Goal: Task Accomplishment & Management: Complete application form

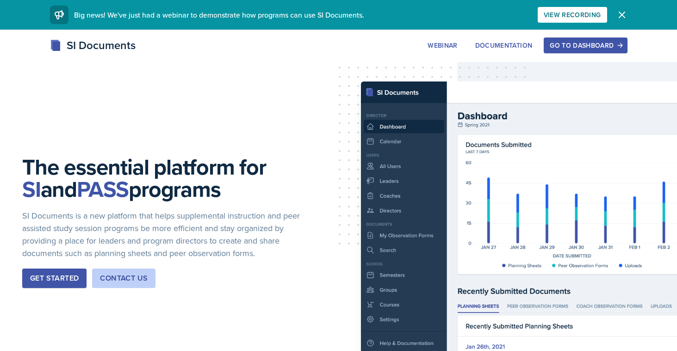
click at [561, 45] on div "Go to Dashboard" at bounding box center [585, 45] width 71 height 7
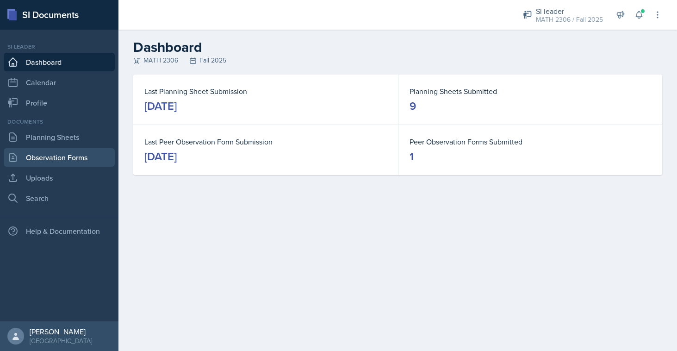
click at [51, 148] on link "Observation Forms" at bounding box center [59, 157] width 111 height 19
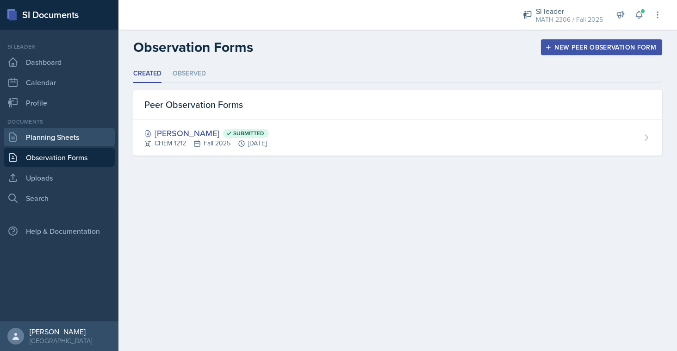
click at [51, 142] on link "Planning Sheets" at bounding box center [59, 137] width 111 height 19
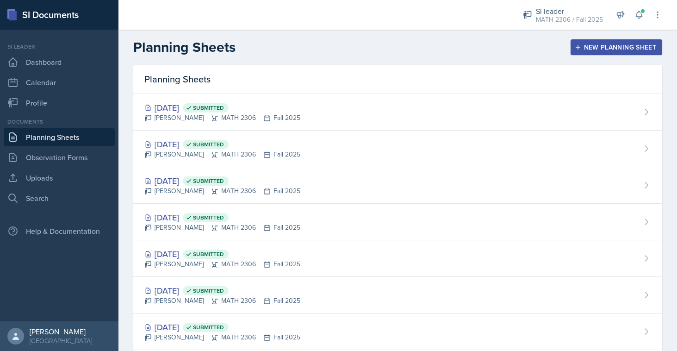
click at [598, 53] on button "New Planning Sheet" at bounding box center [616, 47] width 92 height 16
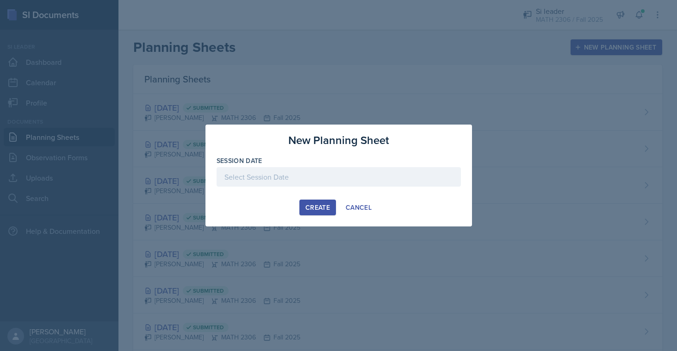
click at [343, 179] on div at bounding box center [338, 176] width 244 height 19
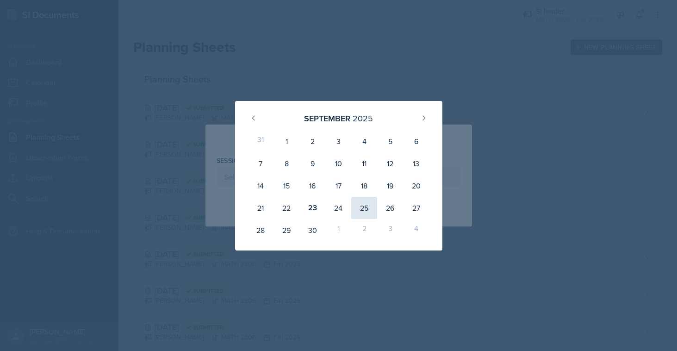
click at [367, 205] on div "25" at bounding box center [364, 208] width 26 height 22
type input "[DATE]"
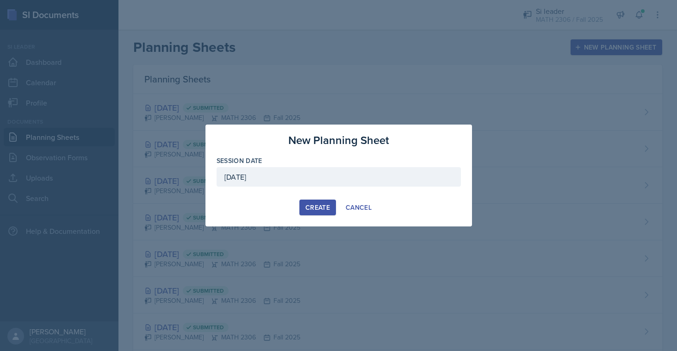
click at [317, 208] on div "Create" at bounding box center [317, 207] width 25 height 7
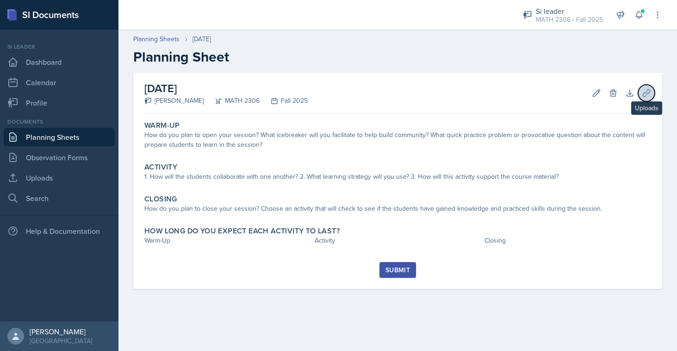
click at [648, 94] on icon at bounding box center [646, 92] width 9 height 9
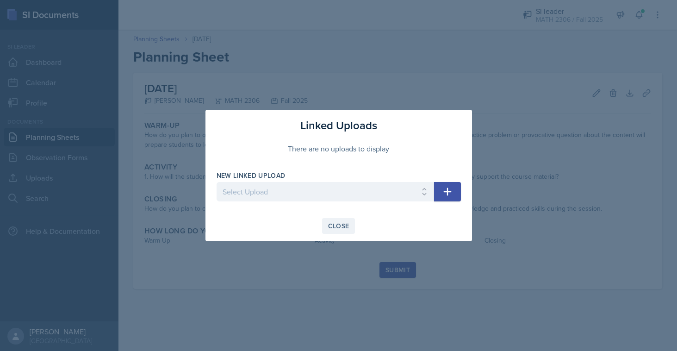
click at [334, 228] on div "Close" at bounding box center [338, 225] width 21 height 7
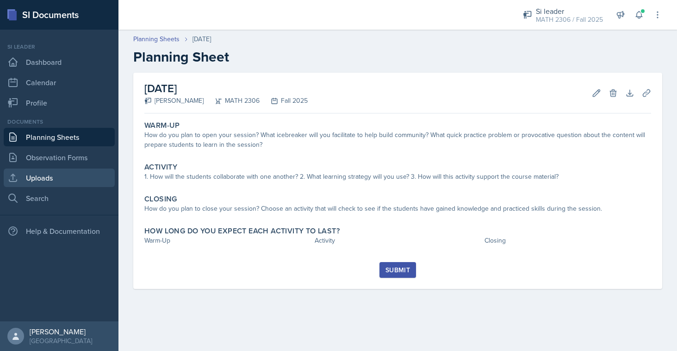
click at [37, 173] on link "Uploads" at bounding box center [59, 177] width 111 height 19
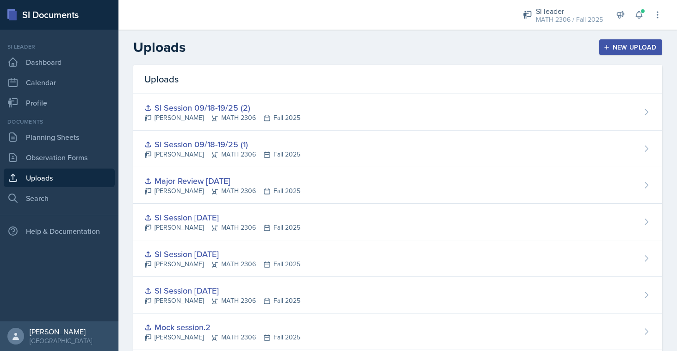
click at [647, 44] on div "New Upload" at bounding box center [630, 46] width 51 height 7
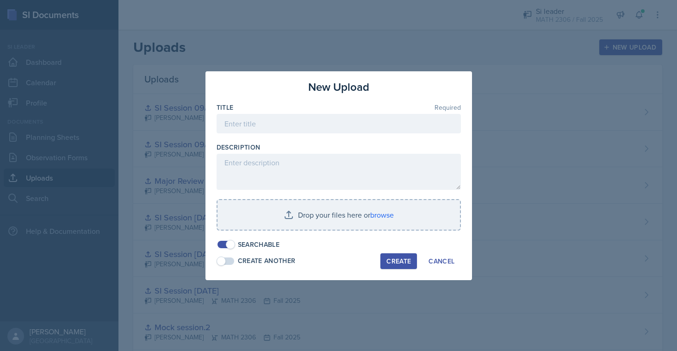
click at [357, 134] on div at bounding box center [338, 137] width 244 height 9
click at [358, 123] on input at bounding box center [338, 123] width 244 height 19
type input "Si Session [DATE]"
click at [393, 258] on div "Create" at bounding box center [398, 260] width 25 height 7
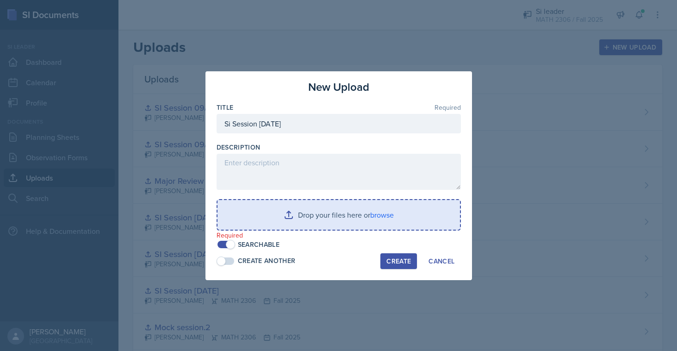
click at [308, 221] on input "file" at bounding box center [338, 215] width 242 height 30
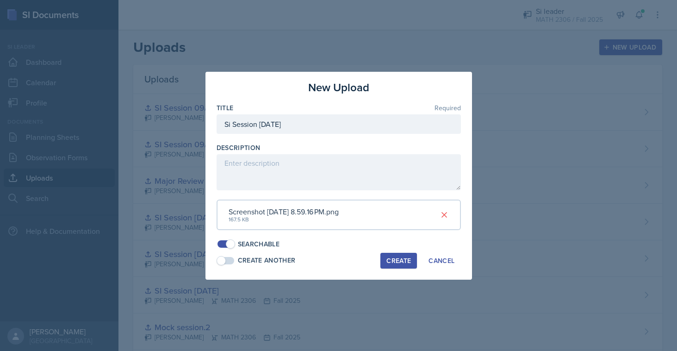
click at [402, 259] on div "Create" at bounding box center [398, 260] width 25 height 7
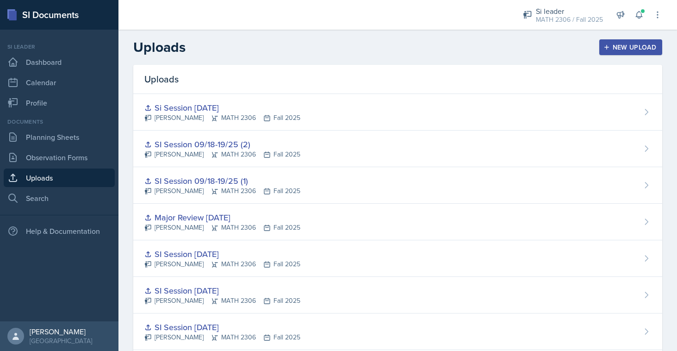
click at [602, 50] on button "New Upload" at bounding box center [630, 47] width 63 height 16
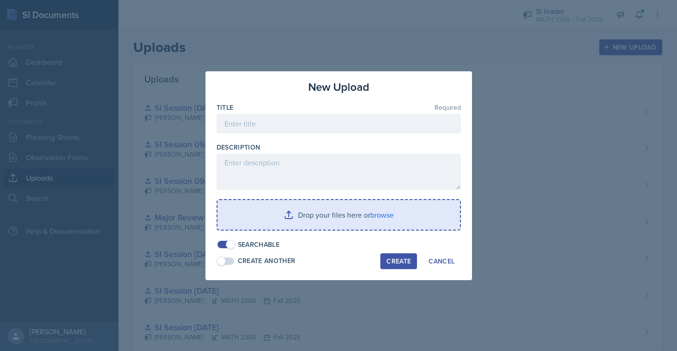
click at [284, 204] on input "file" at bounding box center [338, 215] width 242 height 30
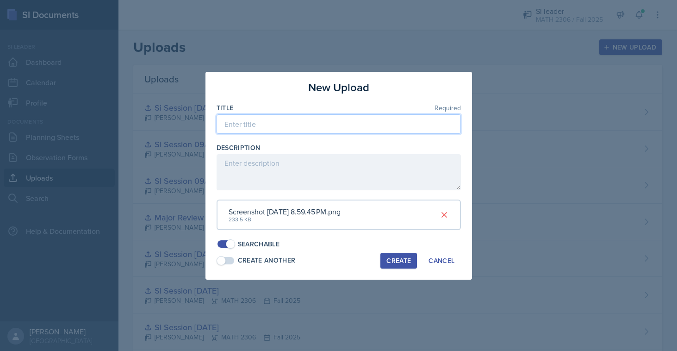
click at [317, 122] on input at bounding box center [338, 123] width 244 height 19
type input "SI Session [DATE] (2)"
click at [387, 253] on button "Create" at bounding box center [398, 261] width 37 height 16
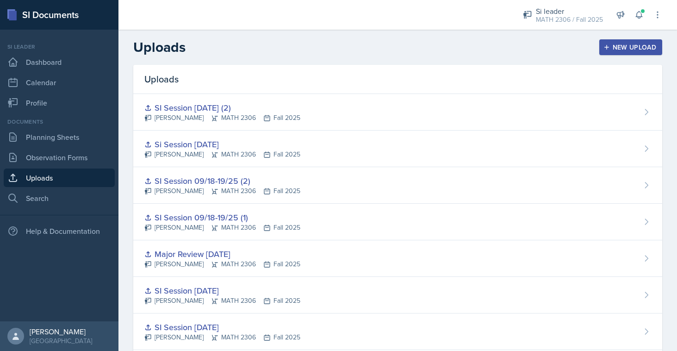
click at [620, 44] on div "New Upload" at bounding box center [630, 46] width 51 height 7
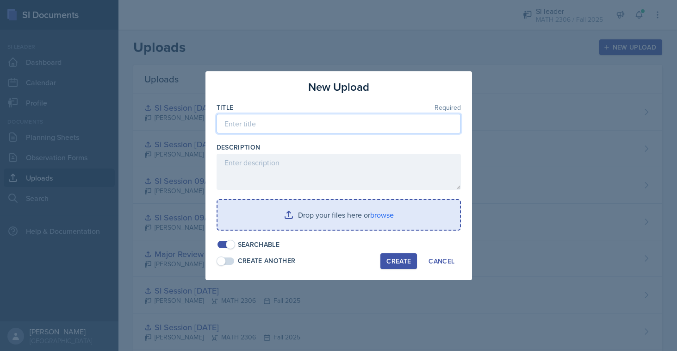
click at [287, 124] on input at bounding box center [338, 123] width 244 height 19
type input "SI Session [DATE]"
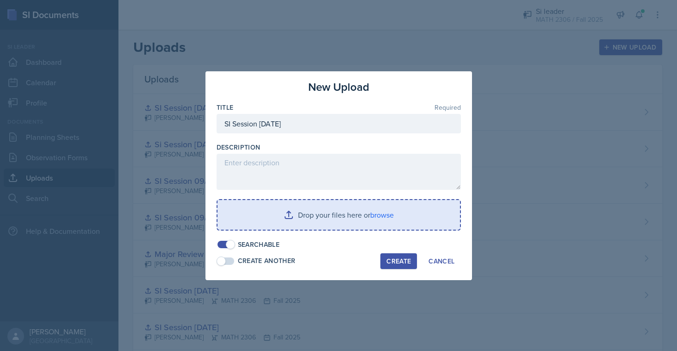
click at [294, 223] on input "file" at bounding box center [338, 215] width 242 height 30
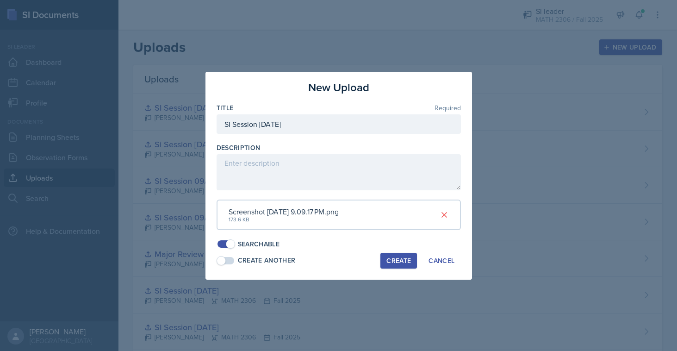
click at [405, 257] on div "Create" at bounding box center [398, 260] width 25 height 7
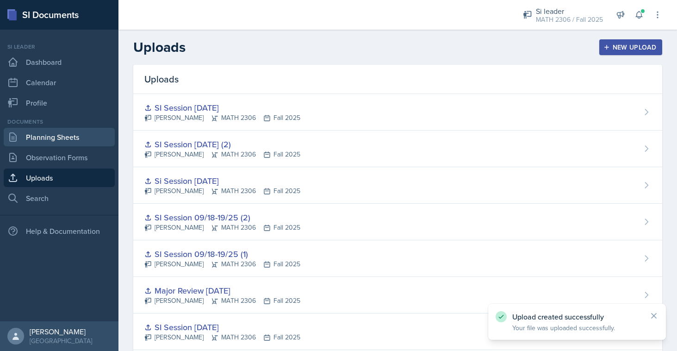
click at [73, 145] on link "Planning Sheets" at bounding box center [59, 137] width 111 height 19
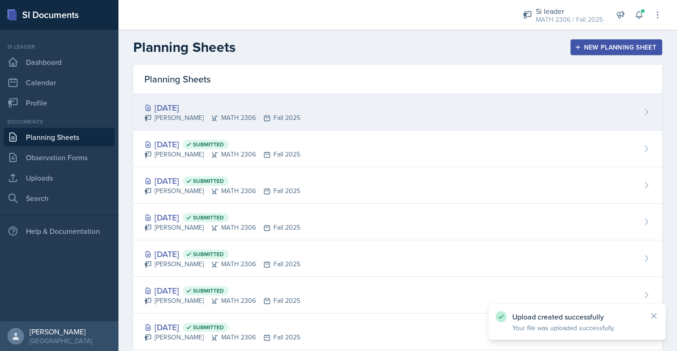
click at [222, 115] on div "[PERSON_NAME] MATH 2306 Fall 2025" at bounding box center [222, 118] width 156 height 10
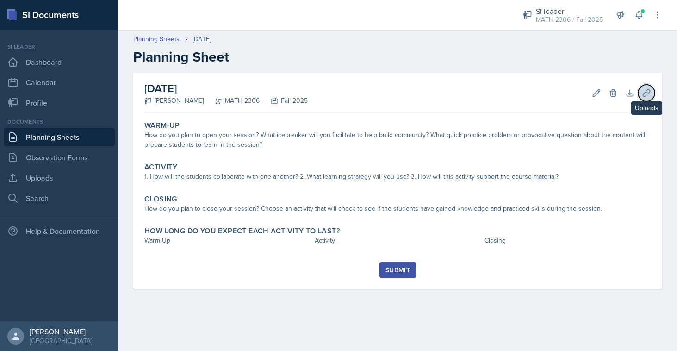
click at [645, 99] on button "Uploads" at bounding box center [646, 93] width 17 height 17
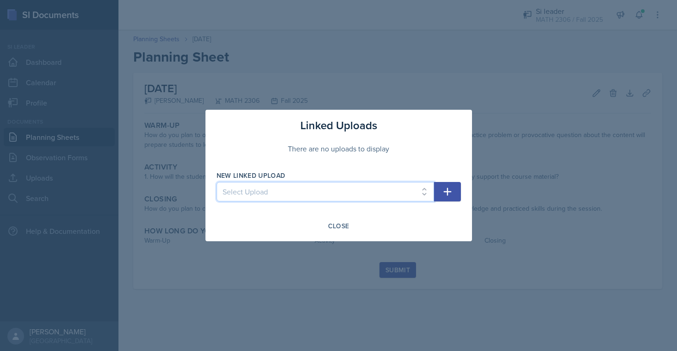
click at [423, 190] on select "Select Upload Mock session.1 Mock session.2 SI Session [DATE] SI Session [DATE]…" at bounding box center [324, 191] width 217 height 19
select select "1a0c2a9e-36ad-4f13-b4a5-ed5a9b58f79c"
click at [216, 182] on select "Select Upload Mock session.1 Mock session.2 SI Session [DATE] SI Session [DATE]…" at bounding box center [324, 191] width 217 height 19
click at [442, 197] on icon "button" at bounding box center [447, 191] width 11 height 11
select select
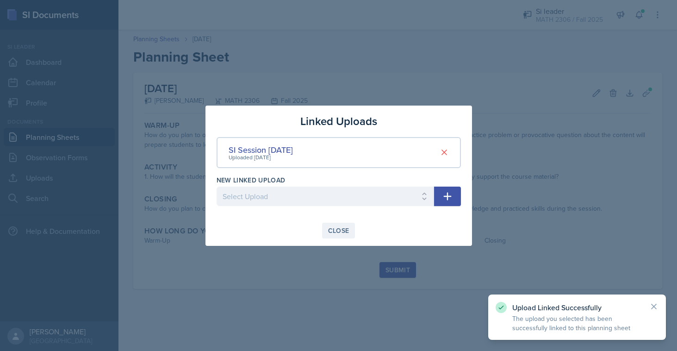
click at [329, 230] on div "Close" at bounding box center [338, 230] width 21 height 7
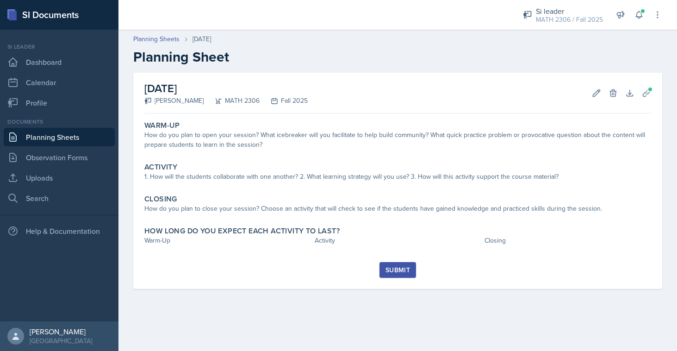
click at [62, 128] on link "Planning Sheets" at bounding box center [59, 137] width 111 height 19
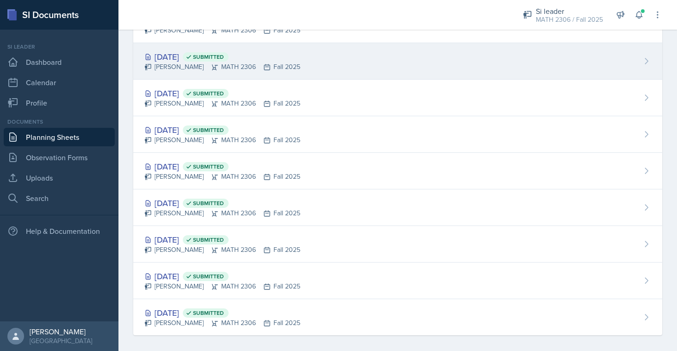
scroll to position [130, 0]
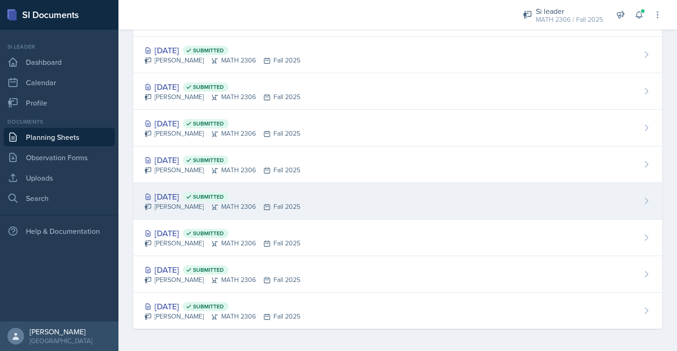
click at [188, 194] on div "[DATE] Submitted" at bounding box center [222, 196] width 156 height 12
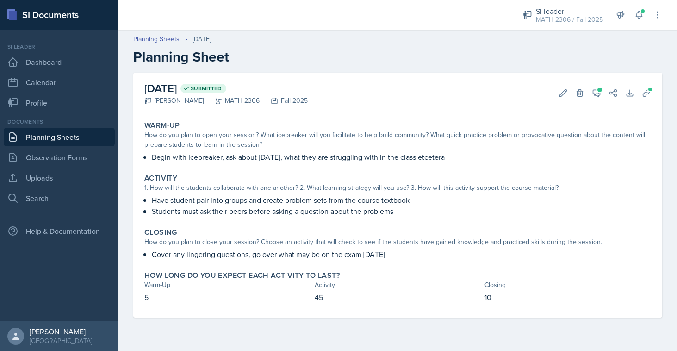
click at [85, 133] on link "Planning Sheets" at bounding box center [59, 137] width 111 height 19
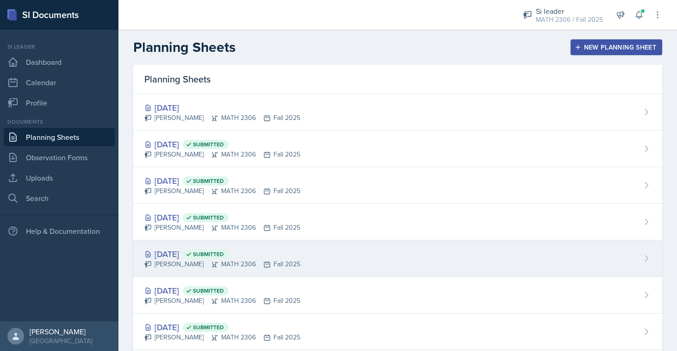
scroll to position [130, 0]
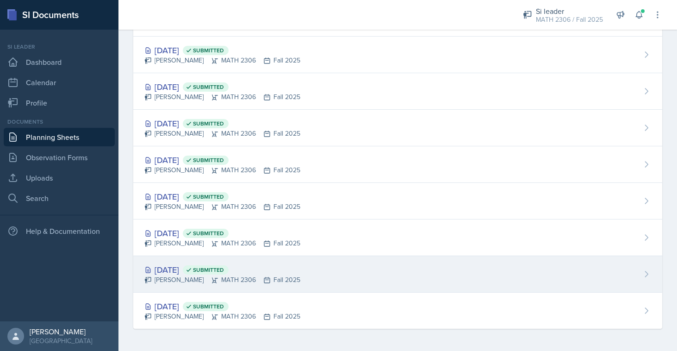
click at [175, 276] on div "[PERSON_NAME] MATH 2306 Fall 2025" at bounding box center [222, 280] width 156 height 10
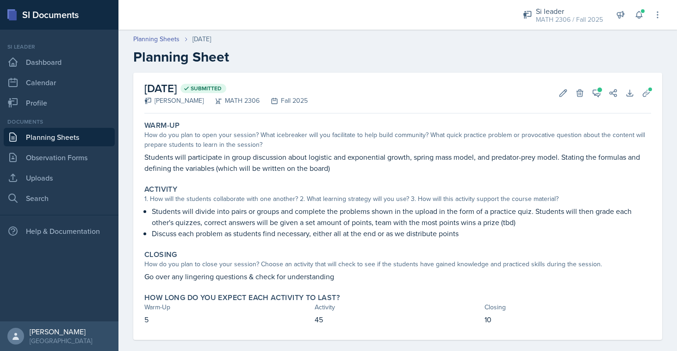
click at [144, 157] on p "Students will participate in group discussion about logistic and exponential gr…" at bounding box center [397, 162] width 506 height 22
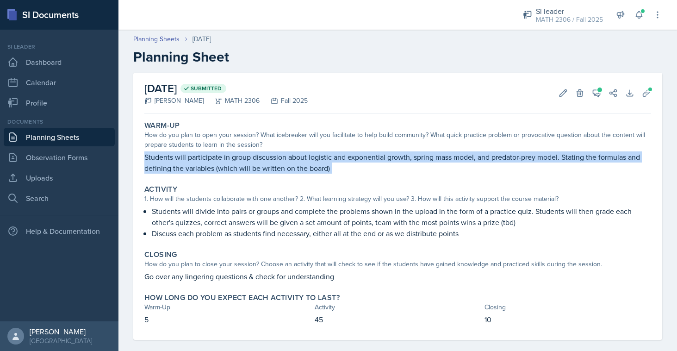
click at [144, 157] on p "Students will participate in group discussion about logistic and exponential gr…" at bounding box center [397, 162] width 506 height 22
copy div "Students will participate in group discussion about logistic and exponential gr…"
click at [151, 213] on div "Students will divide into pairs or groups and complete the problems shown in th…" at bounding box center [397, 221] width 506 height 33
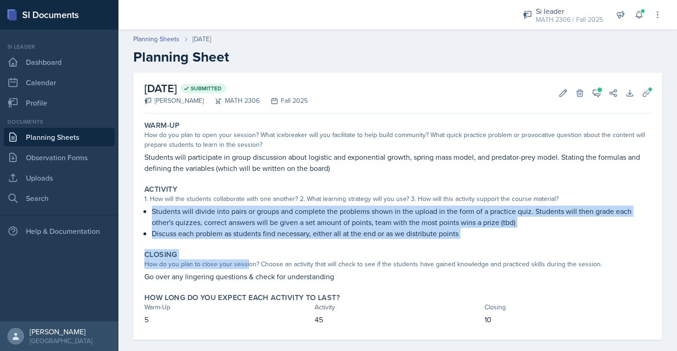
drag, startPoint x: 152, startPoint y: 211, endPoint x: 246, endPoint y: 262, distance: 107.4
click at [246, 262] on div "Warm-Up How do you plan to open your session? What icebreaker will you facilita…" at bounding box center [397, 228] width 506 height 222
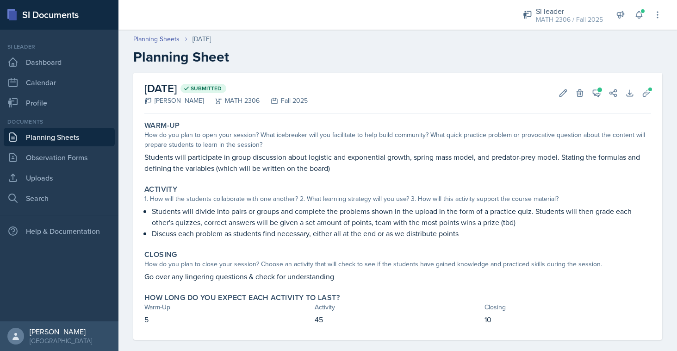
click at [331, 264] on div "How do you plan to close your session? Choose an activity that will check to se…" at bounding box center [397, 264] width 506 height 10
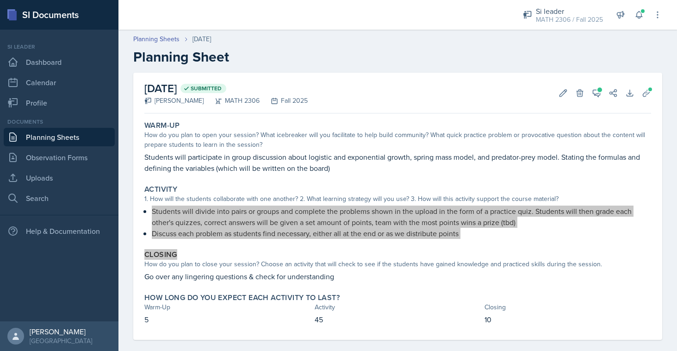
drag, startPoint x: 153, startPoint y: 208, endPoint x: 423, endPoint y: 251, distance: 273.9
click at [423, 251] on div "Warm-Up How do you plan to open your session? What icebreaker will you facilita…" at bounding box center [397, 228] width 506 height 222
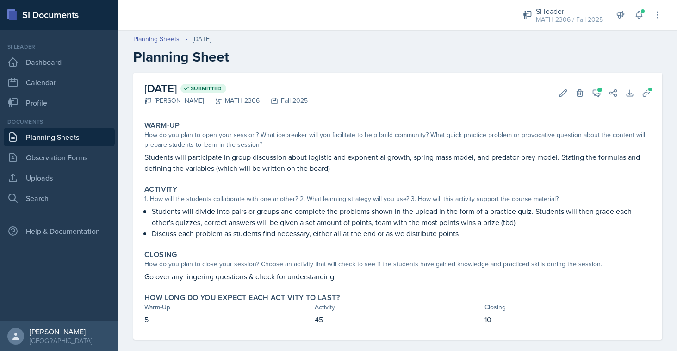
click at [148, 219] on div "Students will divide into pairs or groups and complete the problems shown in th…" at bounding box center [397, 221] width 506 height 33
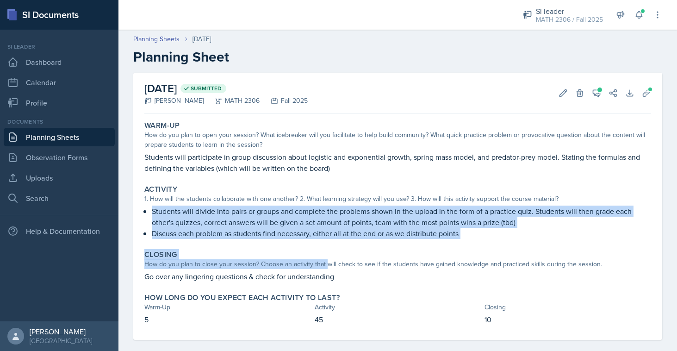
drag, startPoint x: 152, startPoint y: 210, endPoint x: 327, endPoint y: 259, distance: 181.9
click at [327, 259] on div "Warm-Up How do you plan to open your session? What icebreaker will you facilita…" at bounding box center [397, 228] width 506 height 222
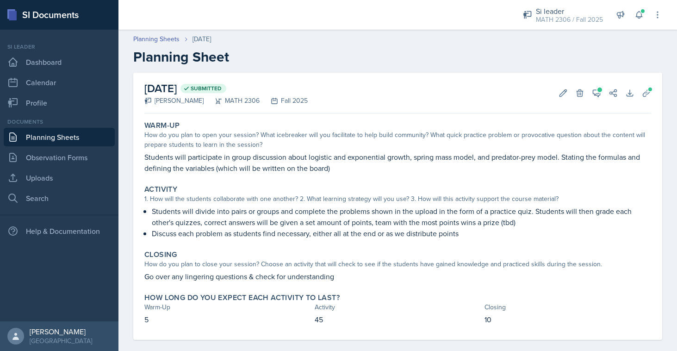
click at [371, 272] on p "Go over any lingering questions & check for understanding" at bounding box center [397, 276] width 506 height 11
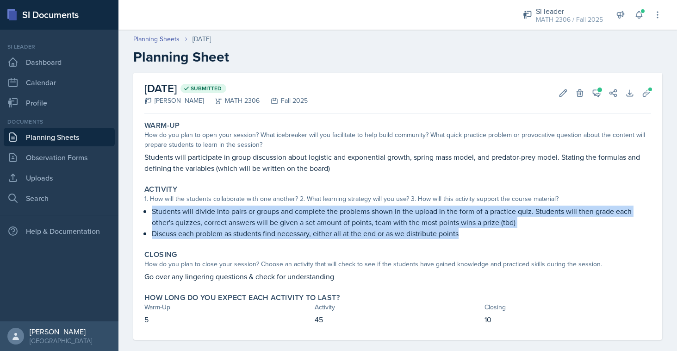
drag, startPoint x: 153, startPoint y: 209, endPoint x: 469, endPoint y: 248, distance: 317.8
click at [469, 244] on div "Warm-Up How do you plan to open your session? What icebreaker will you facilita…" at bounding box center [397, 228] width 506 height 222
copy div "Students will divide into pairs or groups and complete the problems shown in th…"
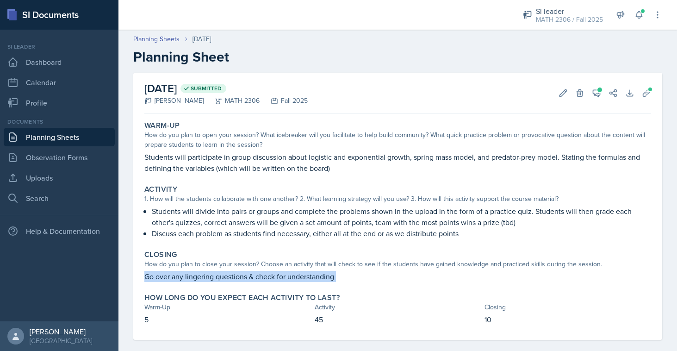
drag, startPoint x: 144, startPoint y: 275, endPoint x: 349, endPoint y: 289, distance: 205.4
click at [349, 289] on div "Warm-Up How do you plan to open your session? What icebreaker will you facilita…" at bounding box center [397, 228] width 506 height 222
copy div "Go over any lingering questions & check for understanding"
click at [66, 136] on link "Planning Sheets" at bounding box center [59, 137] width 111 height 19
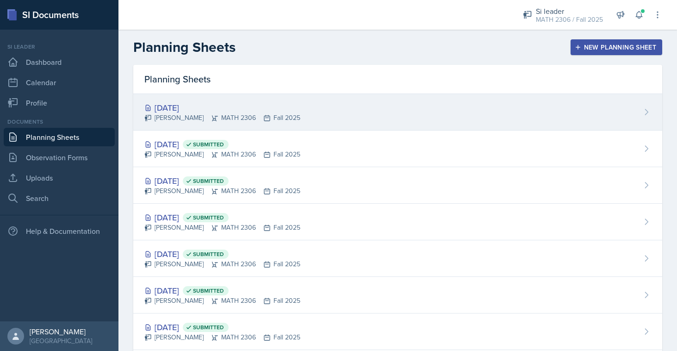
click at [241, 110] on div "[DATE]" at bounding box center [222, 107] width 156 height 12
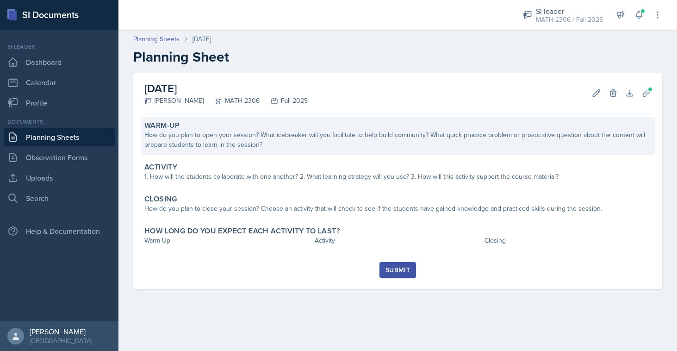
click at [318, 141] on div "How do you plan to open your session? What icebreaker will you facilitate to he…" at bounding box center [397, 139] width 506 height 19
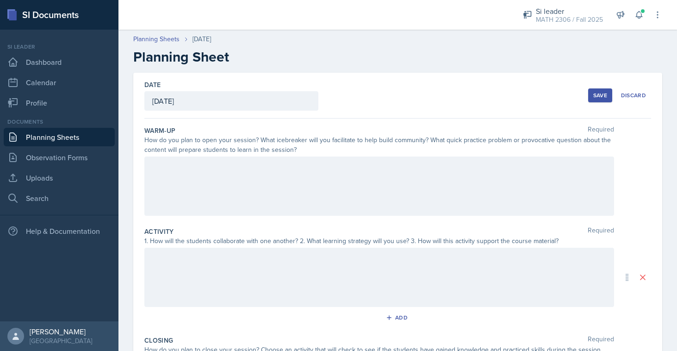
click at [375, 167] on div at bounding box center [378, 185] width 469 height 59
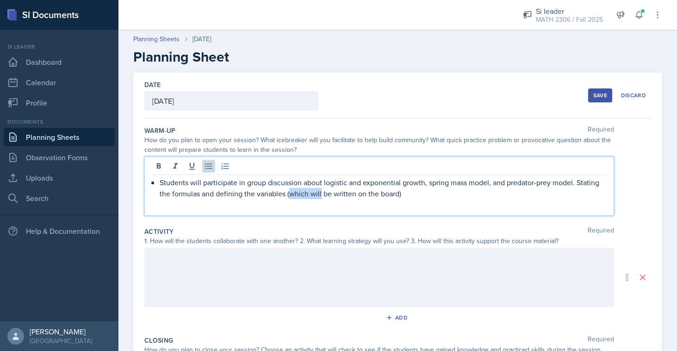
drag, startPoint x: 321, startPoint y: 195, endPoint x: 291, endPoint y: 194, distance: 29.6
click at [291, 194] on p "Students will participate in group discussion about logistic and exponential gr…" at bounding box center [383, 188] width 446 height 22
click at [446, 256] on div at bounding box center [378, 276] width 469 height 59
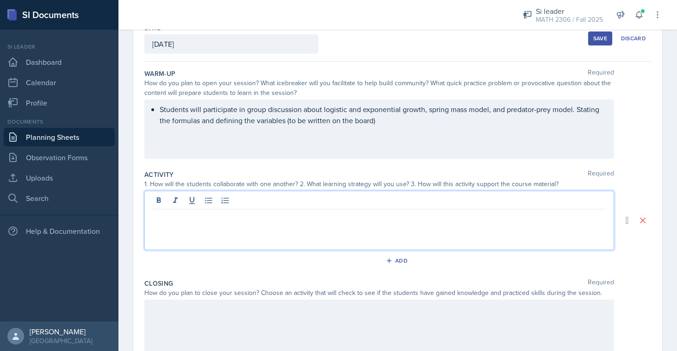
scroll to position [105, 0]
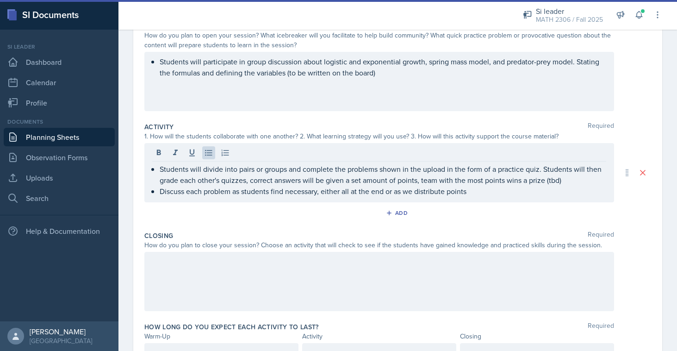
click at [184, 273] on div at bounding box center [378, 281] width 469 height 59
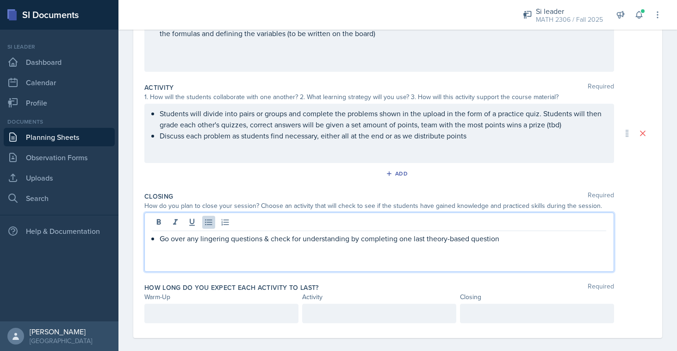
scroll to position [144, 0]
click at [200, 309] on div at bounding box center [221, 312] width 154 height 19
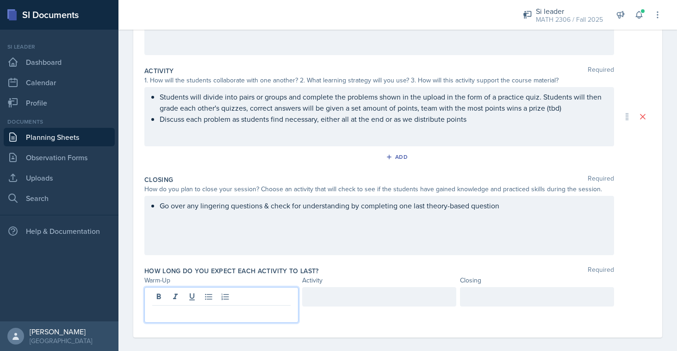
scroll to position [169, 0]
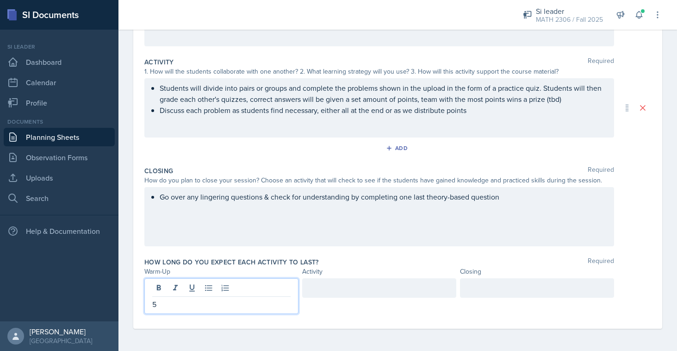
click at [363, 289] on div at bounding box center [379, 287] width 154 height 19
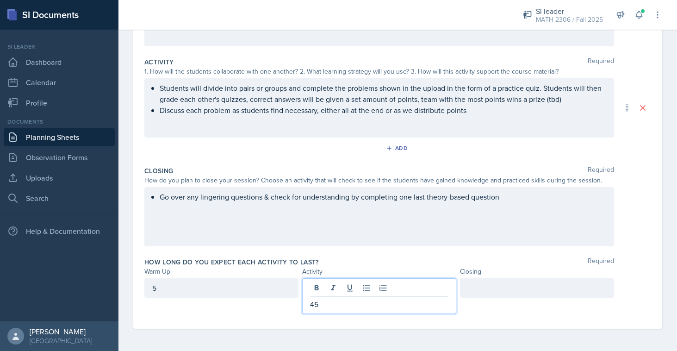
click at [493, 295] on div at bounding box center [537, 287] width 154 height 19
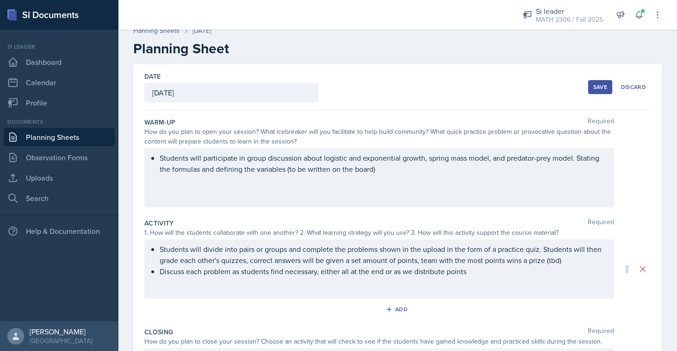
scroll to position [0, 0]
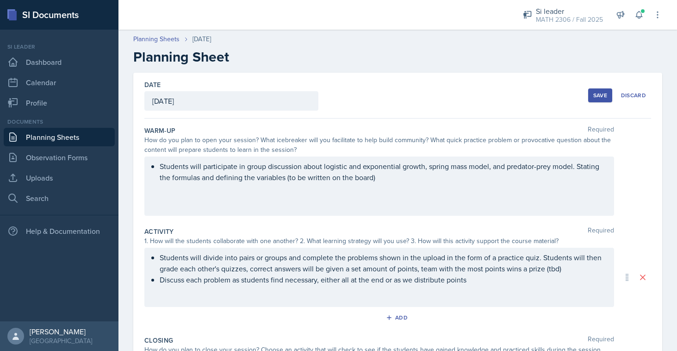
click at [426, 96] on div "Date [DATE] [DATE] 31 1 2 3 4 5 6 7 8 9 10 11 12 13 14 15 16 17 18 19 20 21 22 …" at bounding box center [397, 96] width 506 height 46
click at [606, 93] on div "Save" at bounding box center [600, 95] width 14 height 7
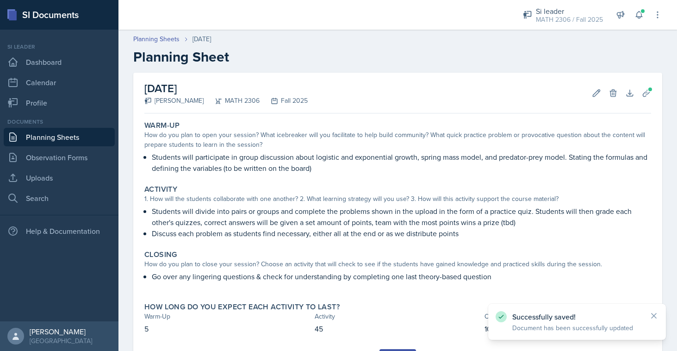
scroll to position [47, 0]
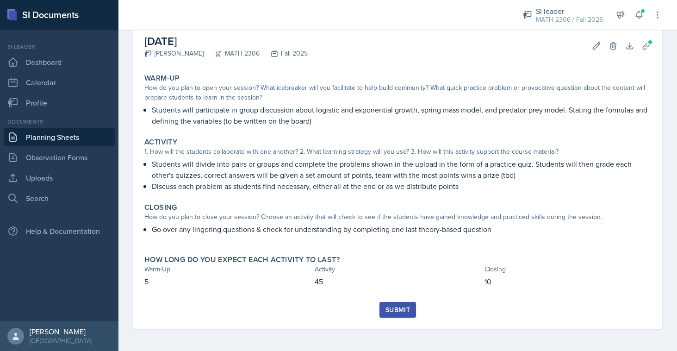
click at [397, 312] on div "Submit" at bounding box center [397, 309] width 25 height 7
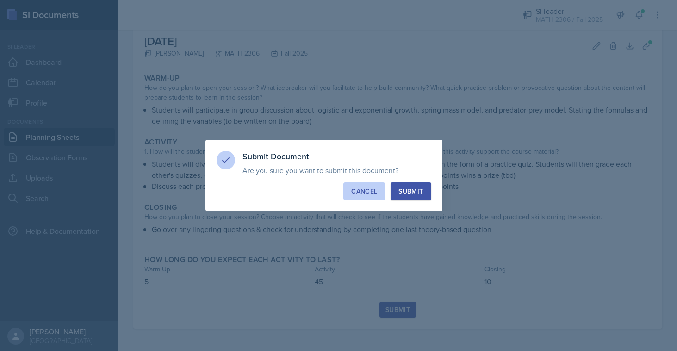
click at [364, 194] on div "Cancel" at bounding box center [364, 190] width 26 height 9
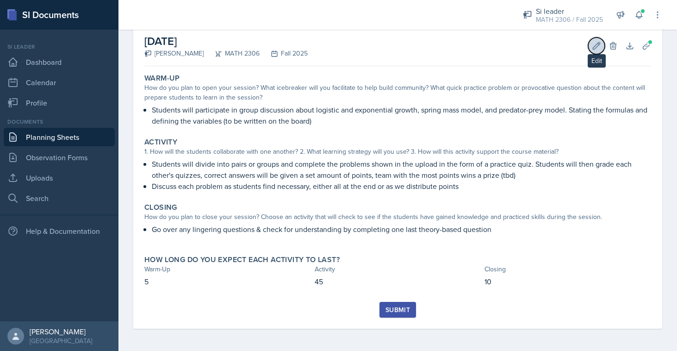
click at [598, 49] on icon at bounding box center [596, 45] width 9 height 9
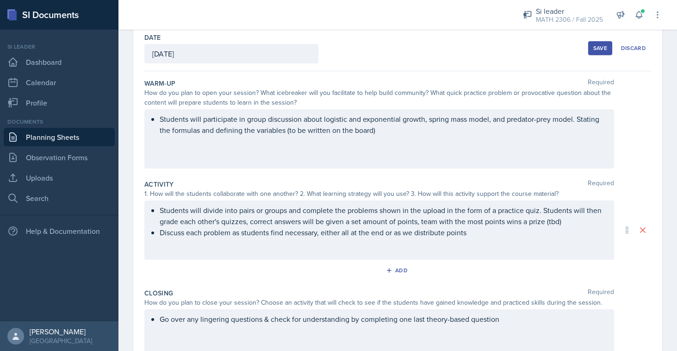
scroll to position [49, 0]
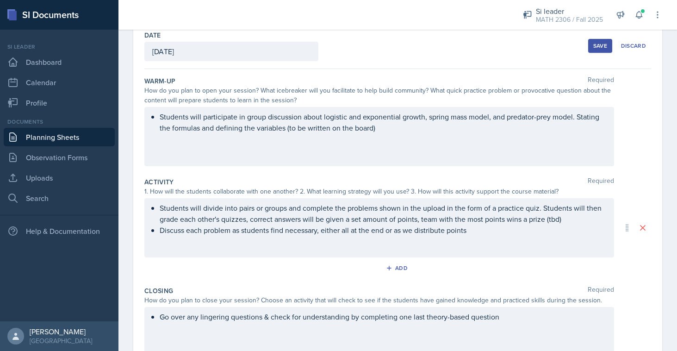
click at [324, 117] on div "Students will participate in group discussion about logistic and exponential gr…" at bounding box center [378, 136] width 469 height 59
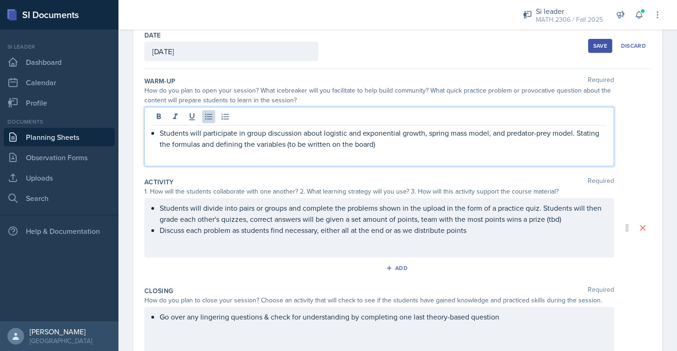
click at [346, 130] on p "Students will participate in group discussion about logistic and exponential gr…" at bounding box center [383, 138] width 446 height 22
click at [372, 132] on p "Students will participate in group discussion about Existence and exponential g…" at bounding box center [383, 138] width 446 height 22
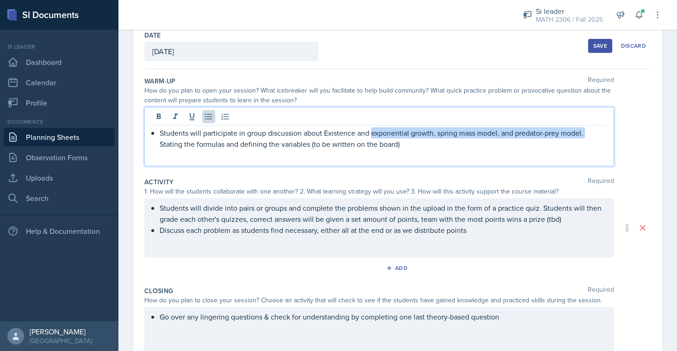
drag, startPoint x: 371, startPoint y: 132, endPoint x: 593, endPoint y: 136, distance: 221.1
click at [593, 136] on p "Students will participate in group discussion about Existence and exponential g…" at bounding box center [383, 138] width 446 height 22
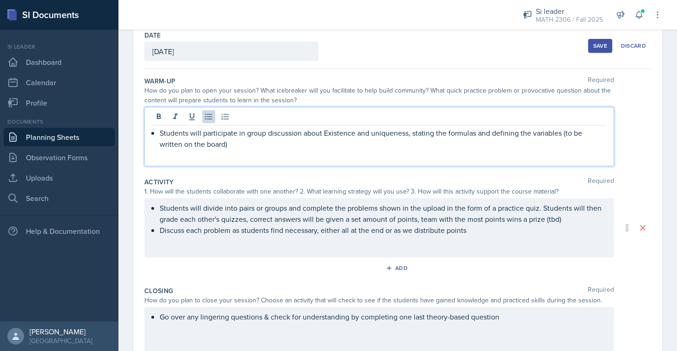
click at [477, 138] on p "Students will participate in group discussion about Existence and uniqueness, s…" at bounding box center [383, 138] width 446 height 22
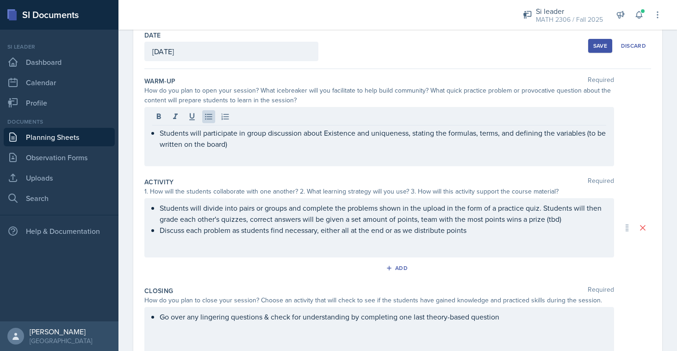
click at [597, 54] on div "Save Discard" at bounding box center [619, 45] width 63 height 21
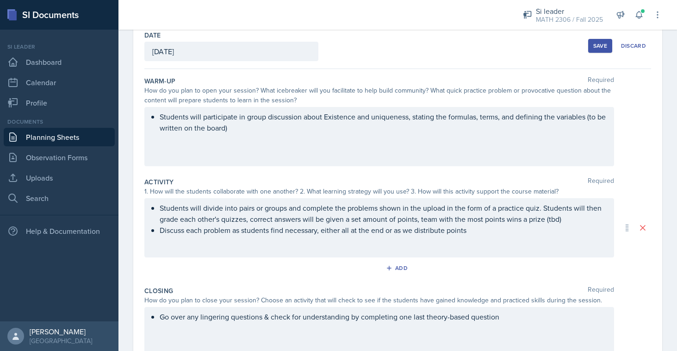
click at [597, 51] on button "Save" at bounding box center [600, 46] width 24 height 14
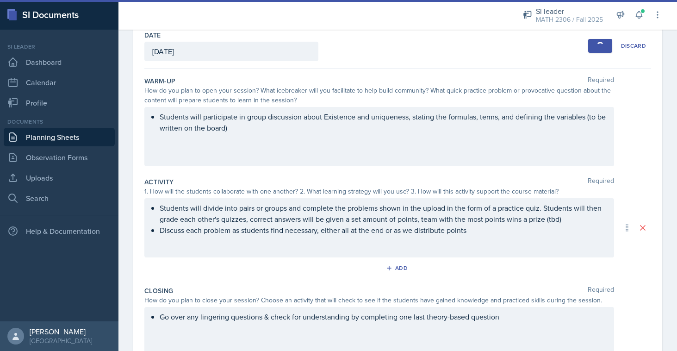
scroll to position [47, 0]
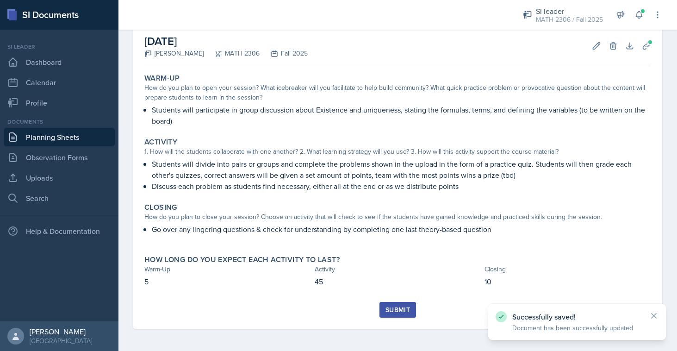
click at [384, 309] on button "Submit" at bounding box center [397, 310] width 37 height 16
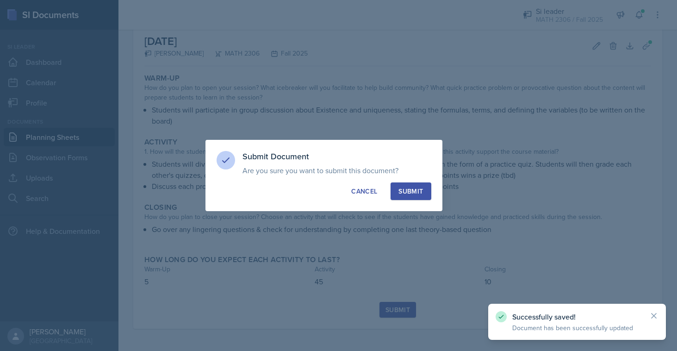
click at [419, 196] on button "Submit" at bounding box center [410, 191] width 40 height 18
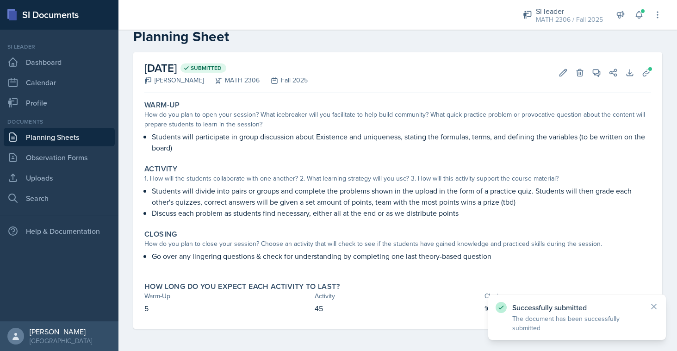
scroll to position [20, 0]
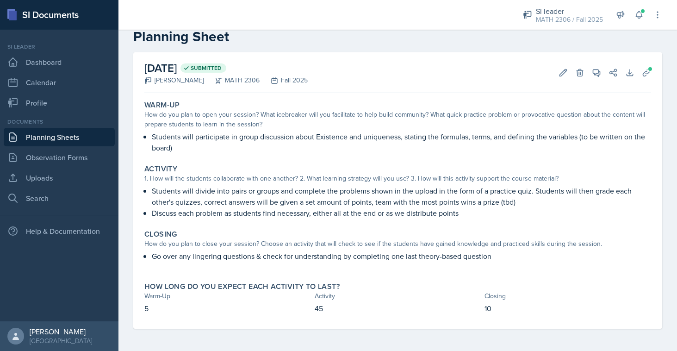
click at [69, 142] on link "Planning Sheets" at bounding box center [59, 137] width 111 height 19
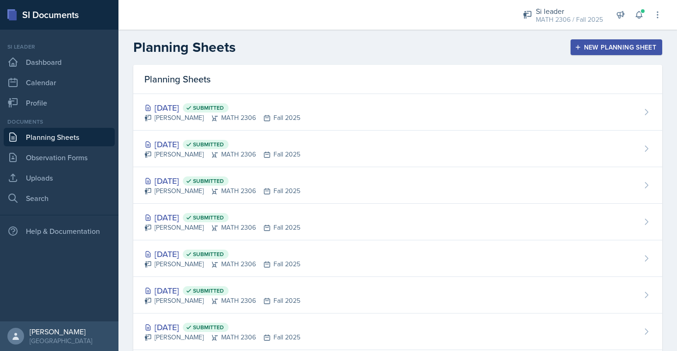
click at [609, 47] on div "New Planning Sheet" at bounding box center [616, 46] width 80 height 7
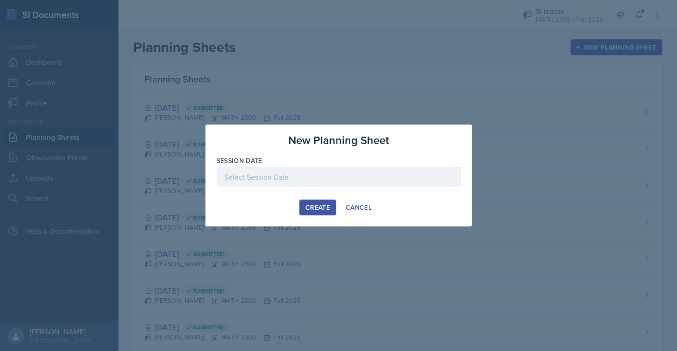
click at [370, 182] on div at bounding box center [338, 176] width 244 height 19
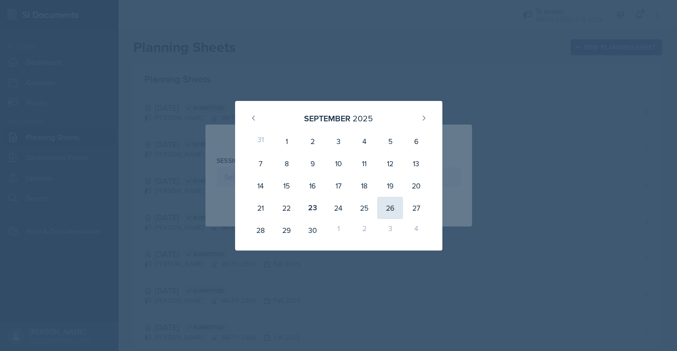
click at [389, 210] on div "26" at bounding box center [390, 208] width 26 height 22
type input "[DATE]"
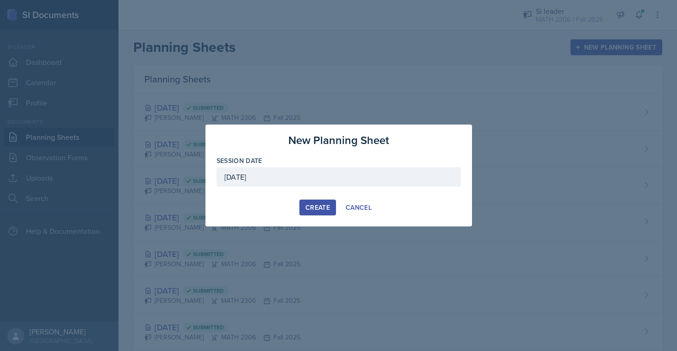
click at [307, 204] on div "Create" at bounding box center [317, 207] width 25 height 7
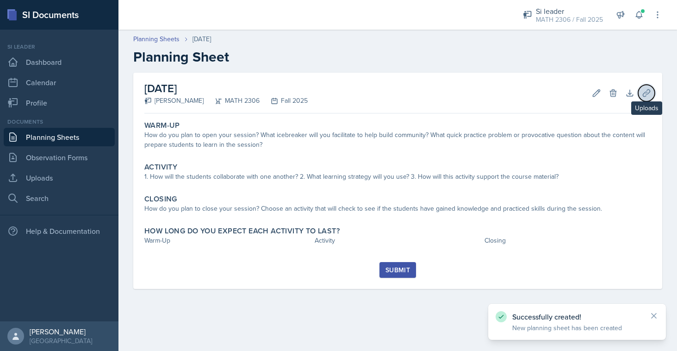
click at [647, 100] on button "Uploads" at bounding box center [646, 93] width 17 height 17
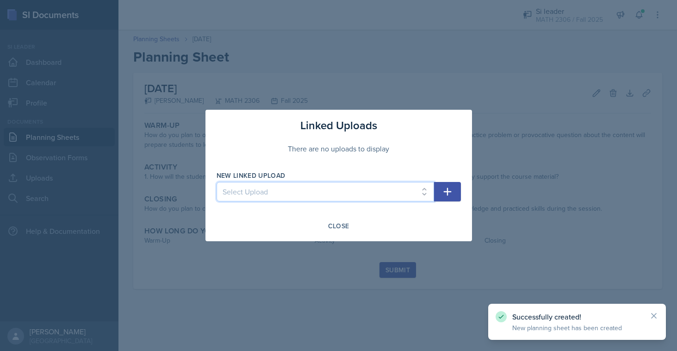
click at [424, 196] on select "Select Upload Mock session.1 Mock session.2 SI Session [DATE] SI Session [DATE]…" at bounding box center [324, 191] width 217 height 19
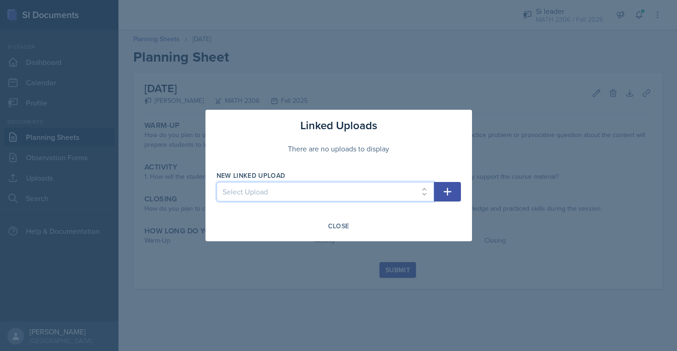
select select "374f84b8-c7c1-4367-acb3-53df292c94d1"
click at [216, 182] on select "Select Upload Mock session.1 Mock session.2 SI Session [DATE] SI Session [DATE]…" at bounding box center [324, 191] width 217 height 19
click at [449, 195] on icon "button" at bounding box center [447, 191] width 11 height 11
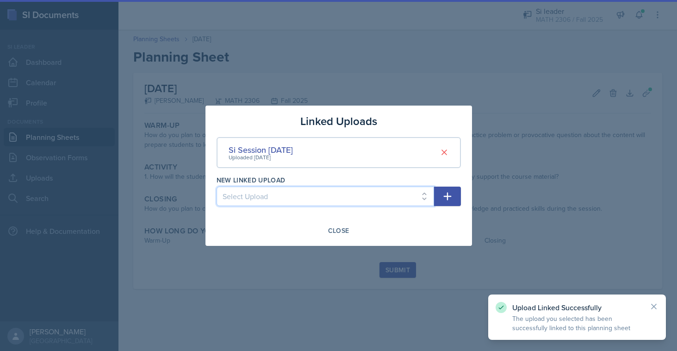
click at [386, 190] on select "Select Upload Mock session.1 Mock session.2 SI Session [DATE] SI Session [DATE]…" at bounding box center [324, 195] width 217 height 19
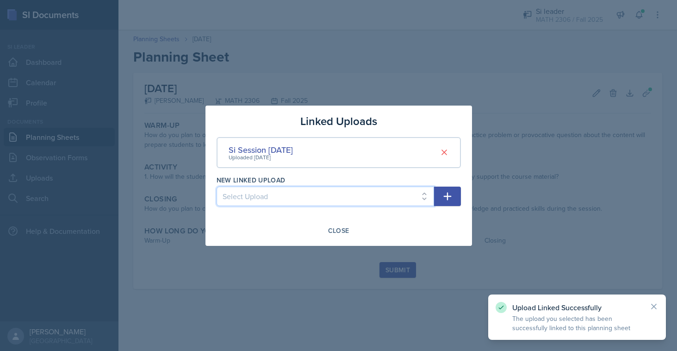
select select "067b1307-5be4-414f-bec8-6fc9a7fd4384"
click at [216, 186] on select "Select Upload Mock session.1 Mock session.2 SI Session [DATE] SI Session [DATE]…" at bounding box center [324, 195] width 217 height 19
click at [448, 196] on icon "button" at bounding box center [447, 196] width 11 height 11
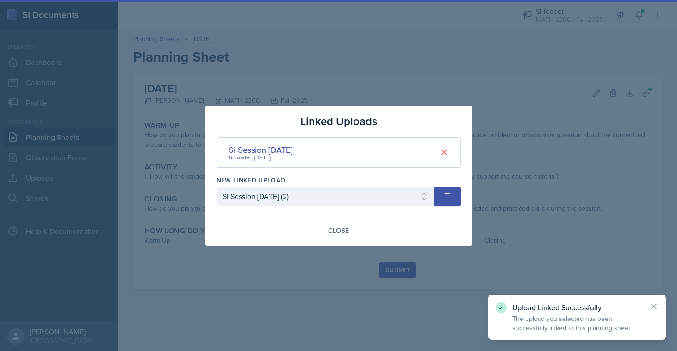
select select
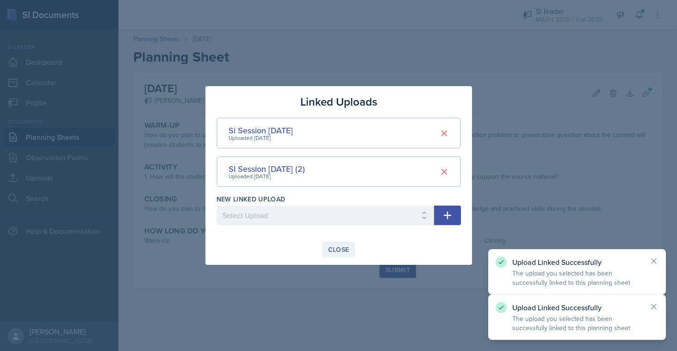
click at [342, 248] on div "Close" at bounding box center [338, 249] width 21 height 7
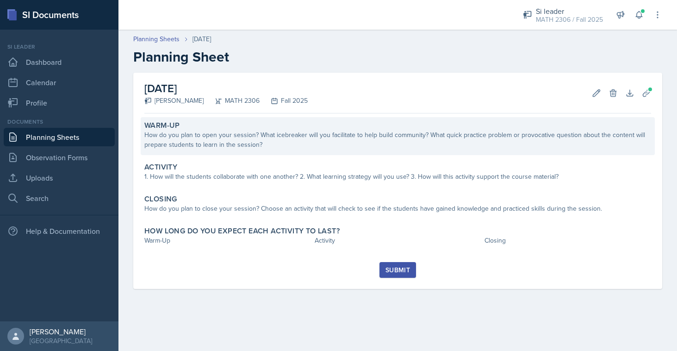
click at [315, 136] on div "How do you plan to open your session? What icebreaker will you facilitate to he…" at bounding box center [397, 139] width 506 height 19
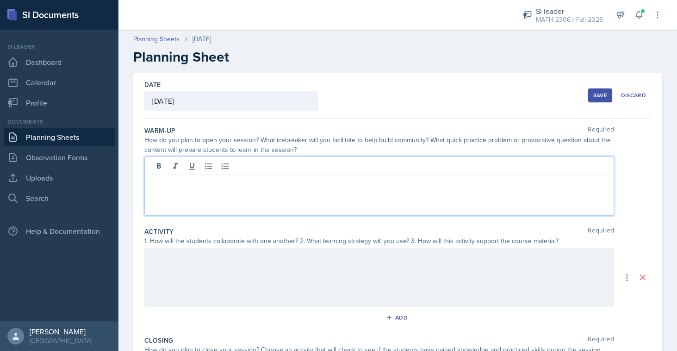
click at [235, 166] on div at bounding box center [378, 185] width 469 height 59
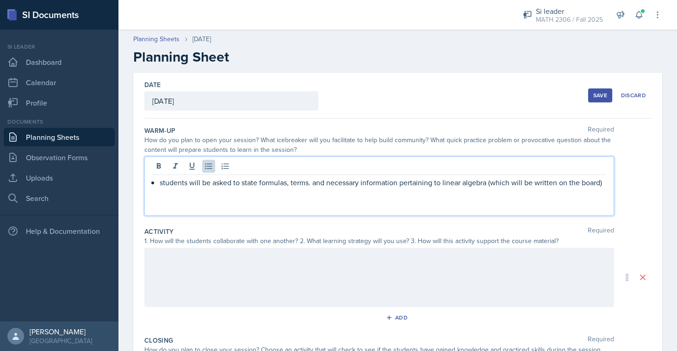
click at [259, 269] on div at bounding box center [378, 276] width 469 height 59
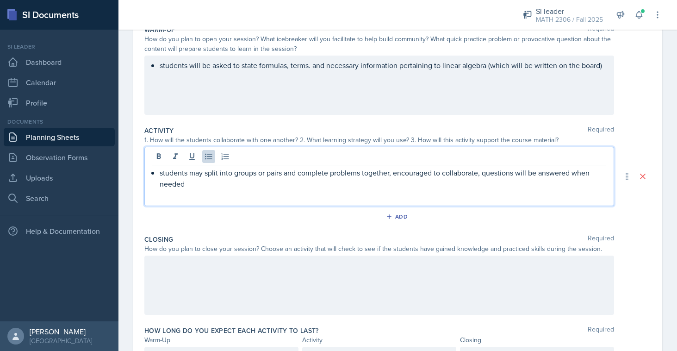
scroll to position [153, 0]
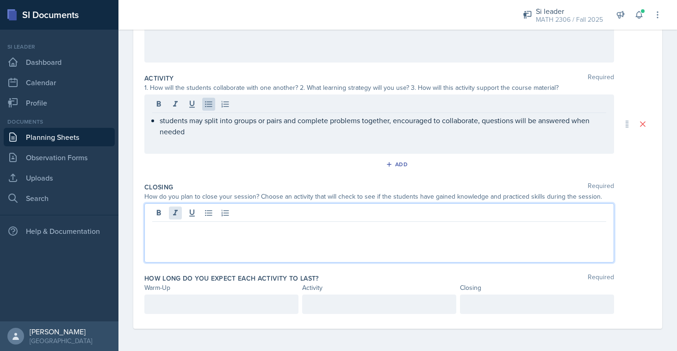
click at [170, 215] on div at bounding box center [378, 232] width 469 height 59
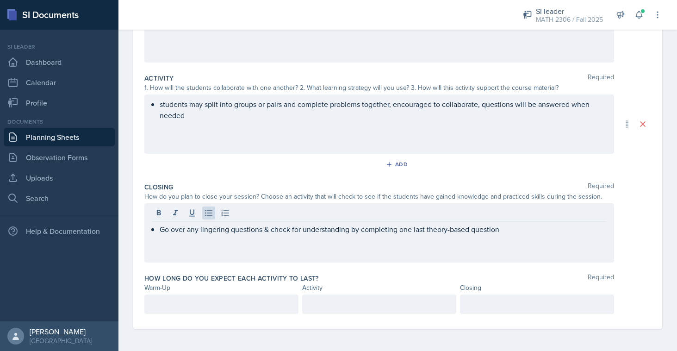
click at [253, 310] on div at bounding box center [221, 303] width 154 height 19
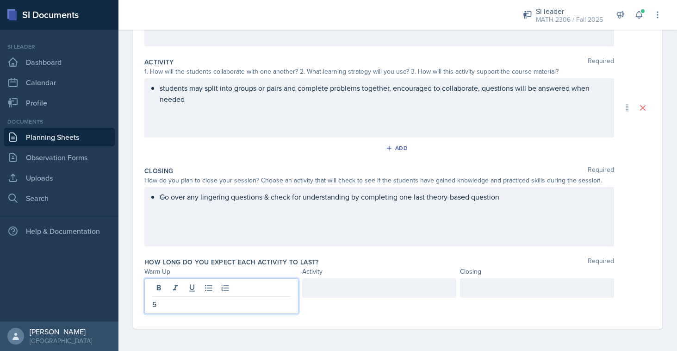
click at [377, 285] on div at bounding box center [379, 287] width 154 height 19
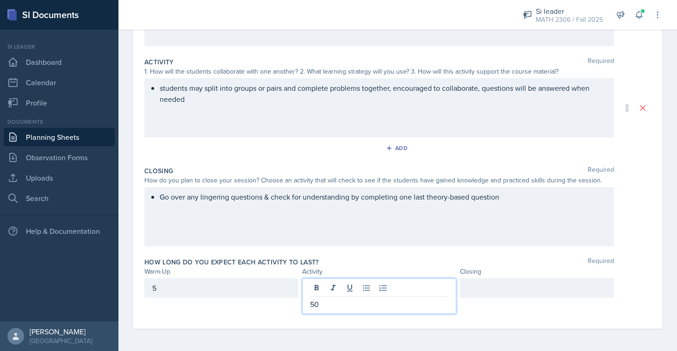
click at [485, 291] on div at bounding box center [537, 287] width 154 height 19
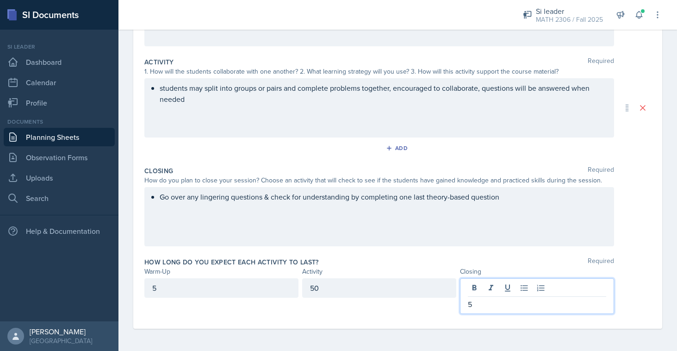
click at [411, 250] on div "Closing Required How do you plan to close your session? Choose an activity that…" at bounding box center [397, 207] width 506 height 91
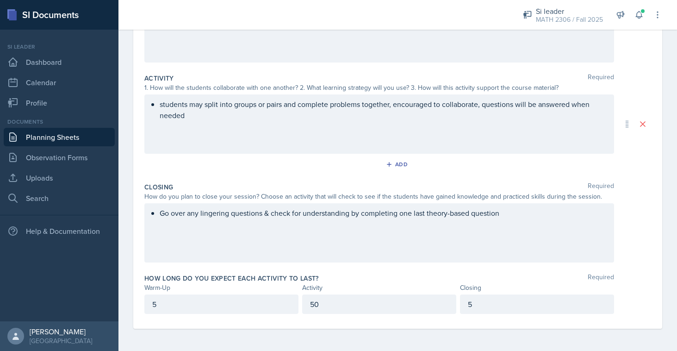
scroll to position [0, 0]
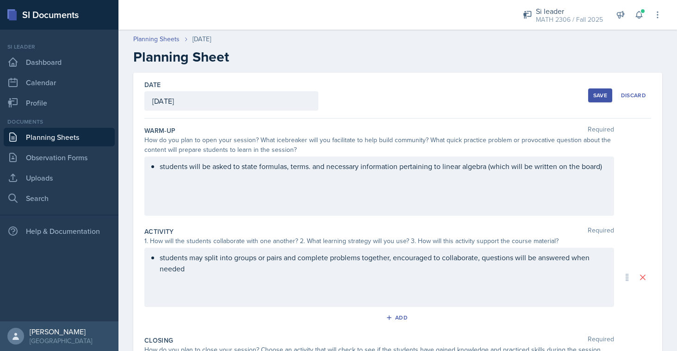
click at [601, 89] on button "Save" at bounding box center [600, 95] width 24 height 14
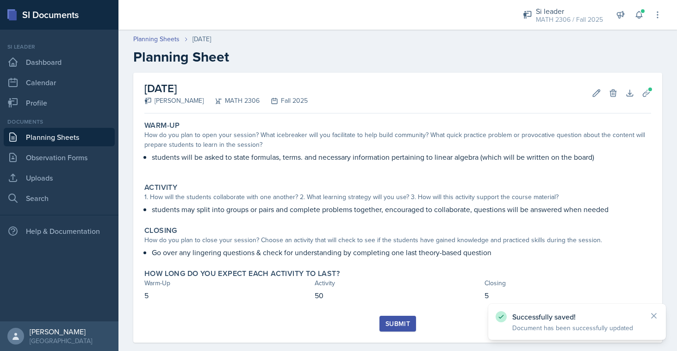
click at [399, 323] on div "Submit" at bounding box center [397, 323] width 25 height 7
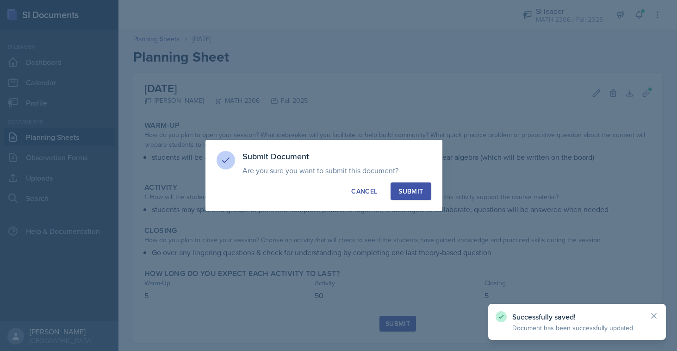
click at [424, 192] on button "Submit" at bounding box center [410, 191] width 40 height 18
